Goal: Information Seeking & Learning: Learn about a topic

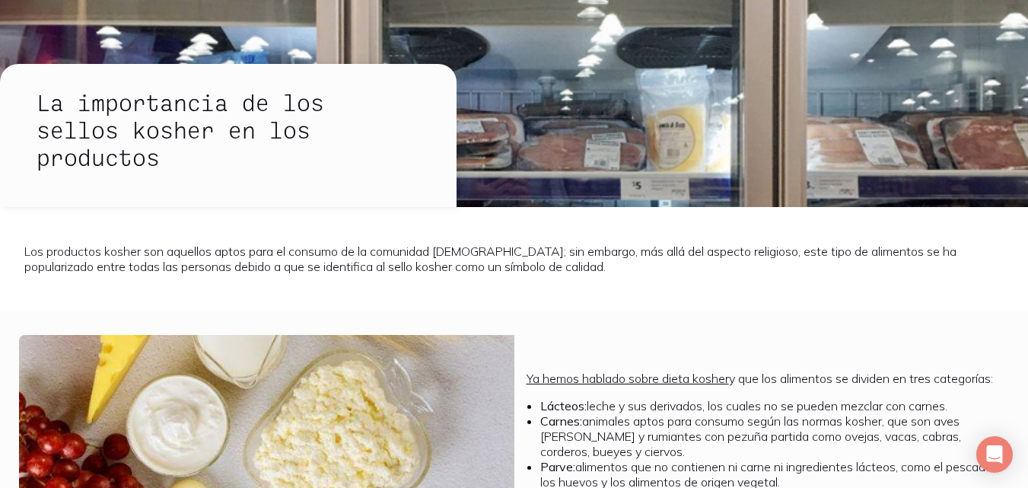
scroll to position [2355, 0]
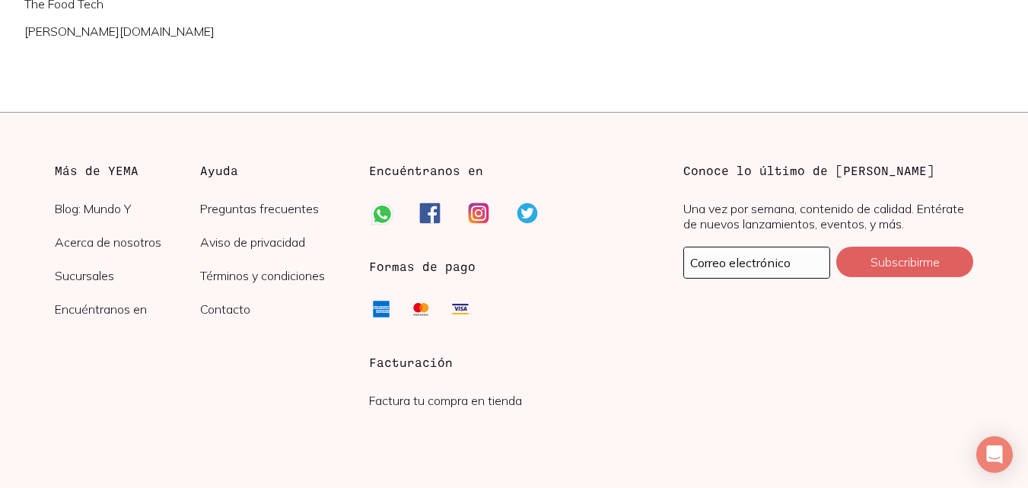
drag, startPoint x: 1027, startPoint y: 440, endPoint x: 1039, endPoint y: 322, distance: 118.5
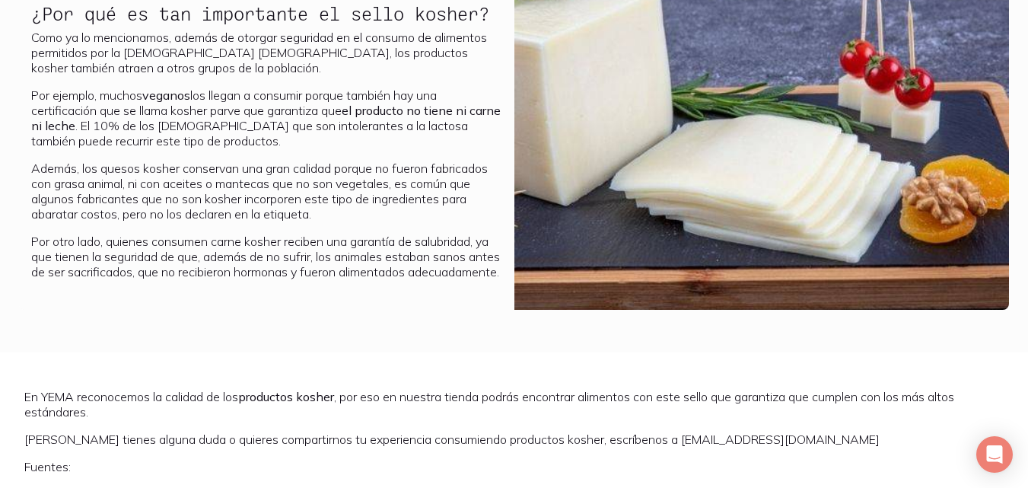
scroll to position [1842, 0]
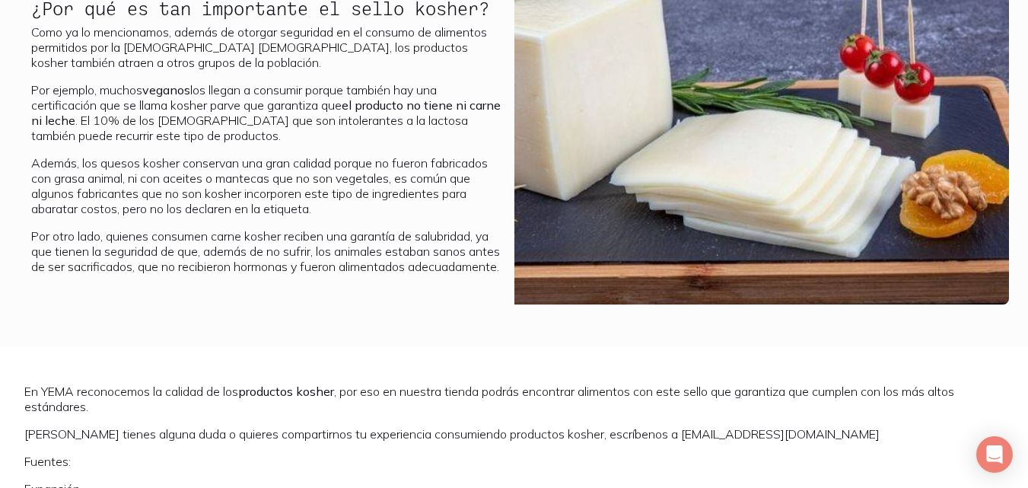
click at [1027, 317] on div "¿Por qué es tan importante el sello kosher? Como ya lo mencionamos, además de o…" at bounding box center [514, 154] width 1028 height 336
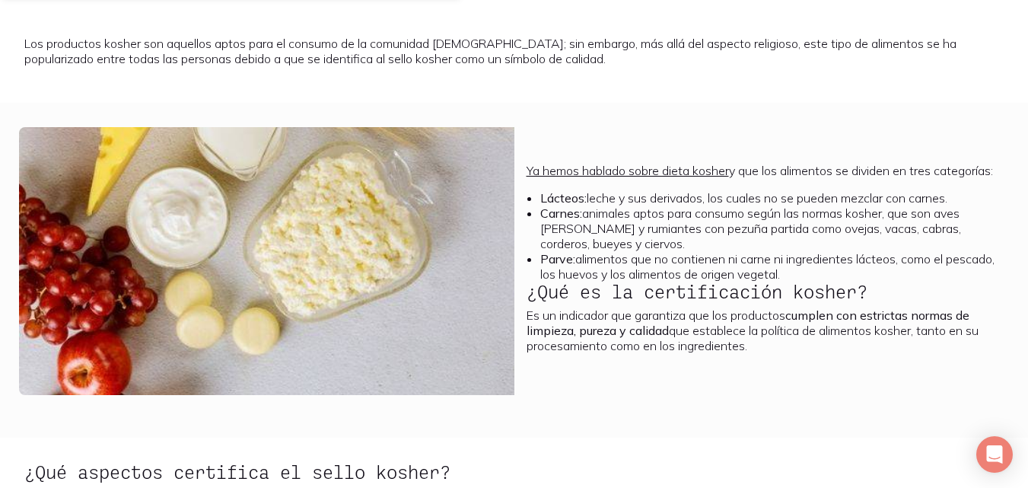
scroll to position [352, 0]
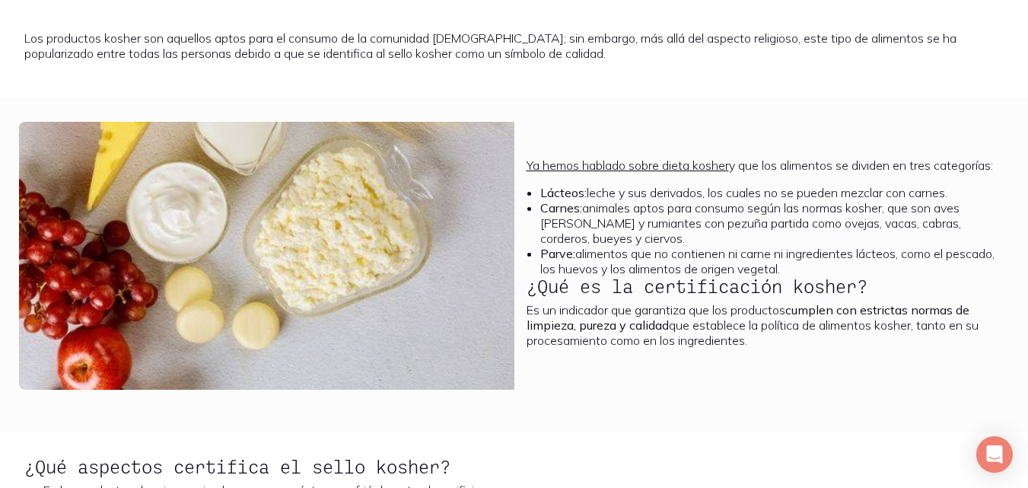
click at [935, 196] on li "Lácteos: leche y sus derivados, los cuales no se pueden mezclar con carnes." at bounding box center [768, 192] width 457 height 15
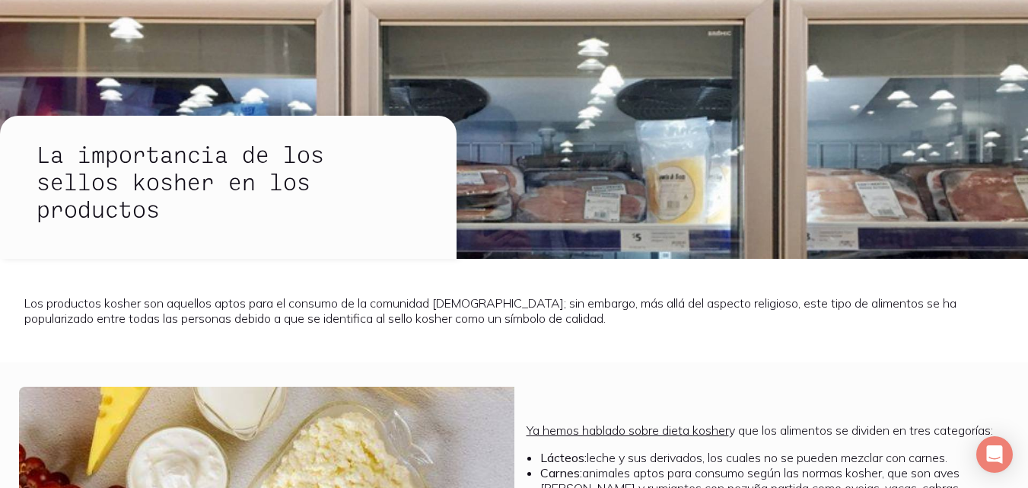
scroll to position [0, 0]
